Goal: Information Seeking & Learning: Learn about a topic

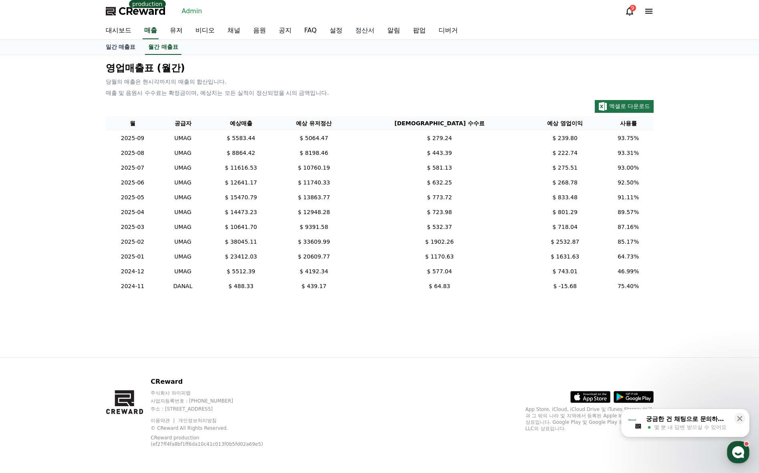
click at [363, 32] on link "정산서" at bounding box center [365, 30] width 32 height 17
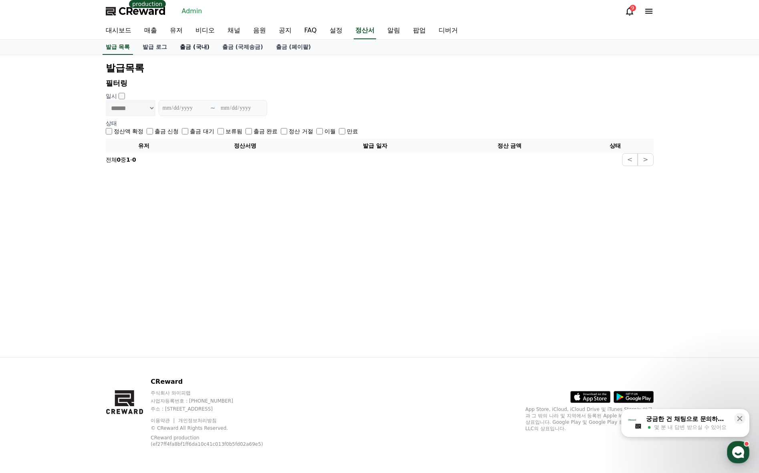
click at [197, 49] on link "출금 (국내)" at bounding box center [194, 47] width 42 height 15
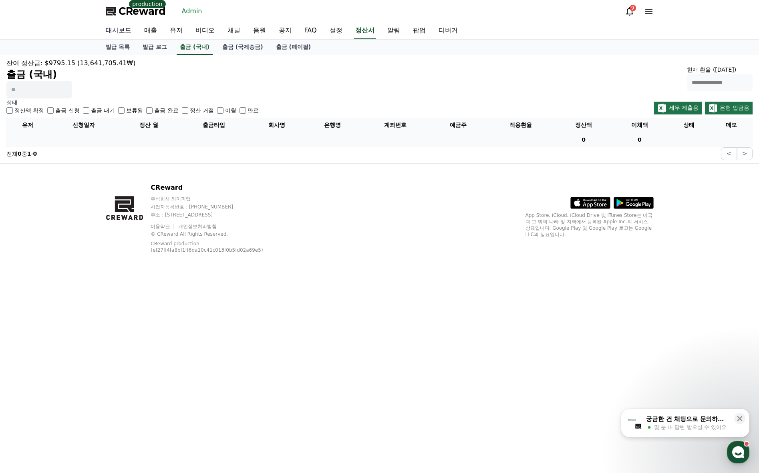
click at [119, 32] on link "대시보드" at bounding box center [118, 30] width 38 height 17
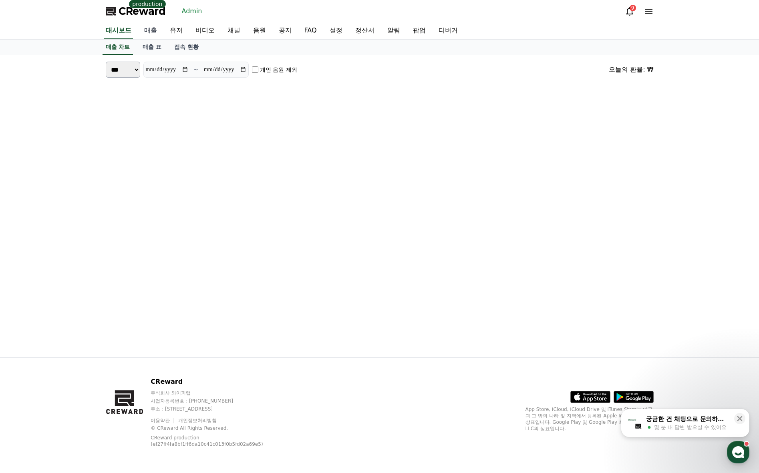
click at [156, 27] on link "매출" at bounding box center [151, 30] width 26 height 17
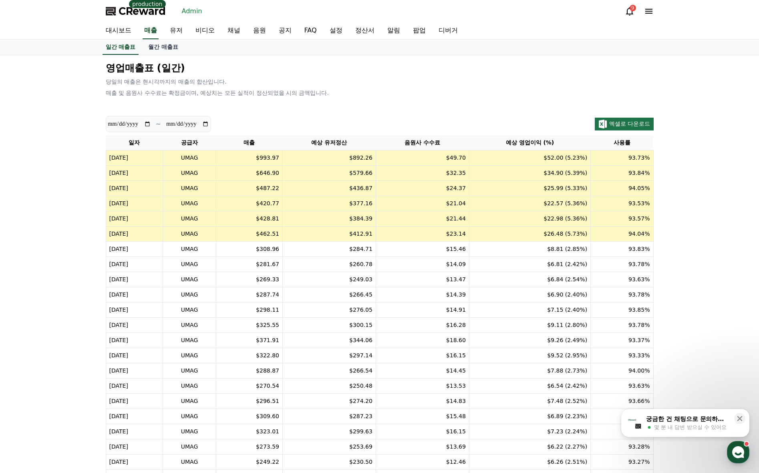
click at [341, 56] on div "**********" at bounding box center [379, 326] width 561 height 543
click at [175, 45] on link "월간 매출표" at bounding box center [163, 47] width 43 height 15
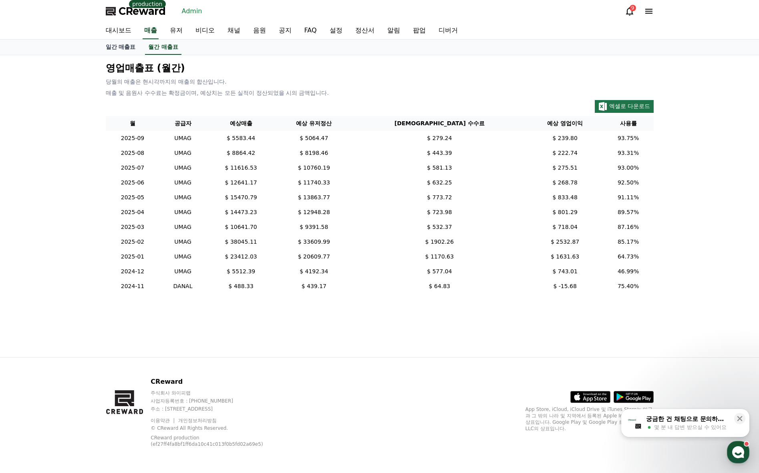
click at [364, 77] on div "영업매출표 (월간) 당월의 매출은 현시각까지의 매출의 합산입니다. 매출 및 음원사 수수료는 확정금이며, 예상치는 모든 실적이 정산되었을 시의 …" at bounding box center [380, 177] width 554 height 239
click at [115, 26] on link "대시보드" at bounding box center [118, 30] width 38 height 17
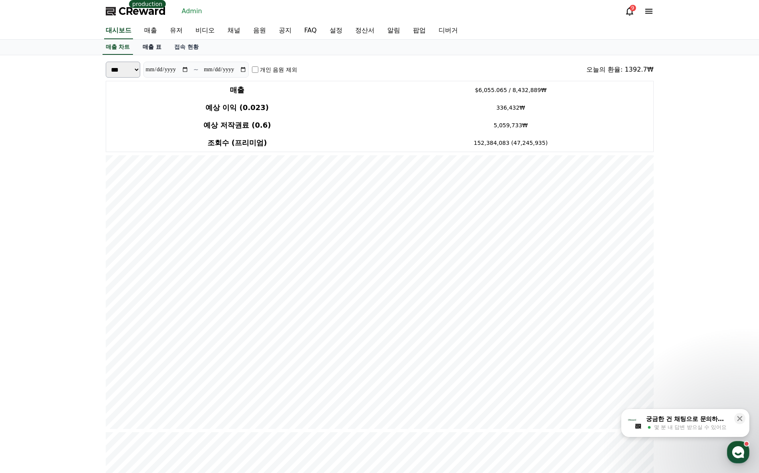
click at [156, 50] on link "매출 표" at bounding box center [152, 47] width 32 height 15
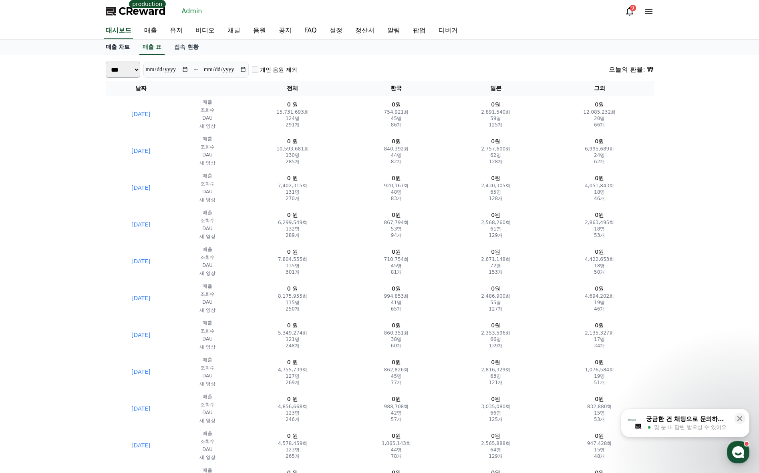
click at [119, 50] on link "매출 차트" at bounding box center [117, 47] width 37 height 15
